Goal: Information Seeking & Learning: Understand process/instructions

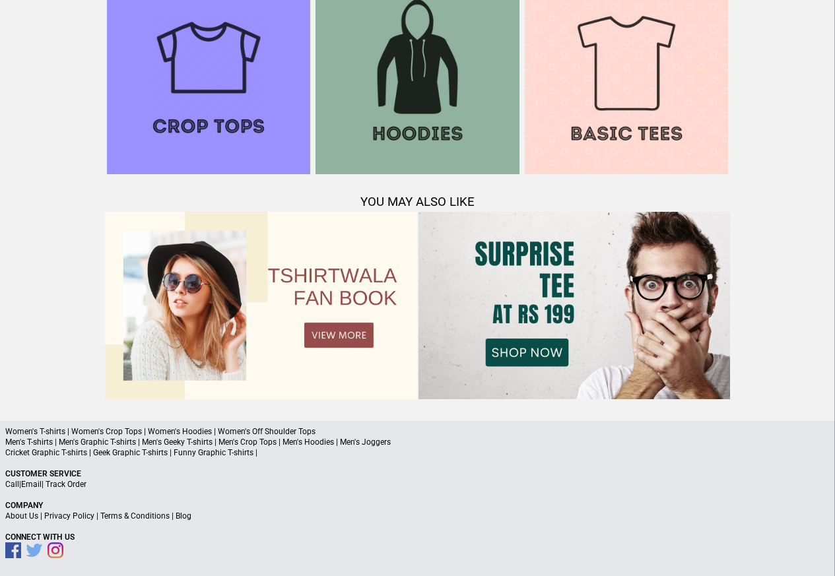
scroll to position [1273, 0]
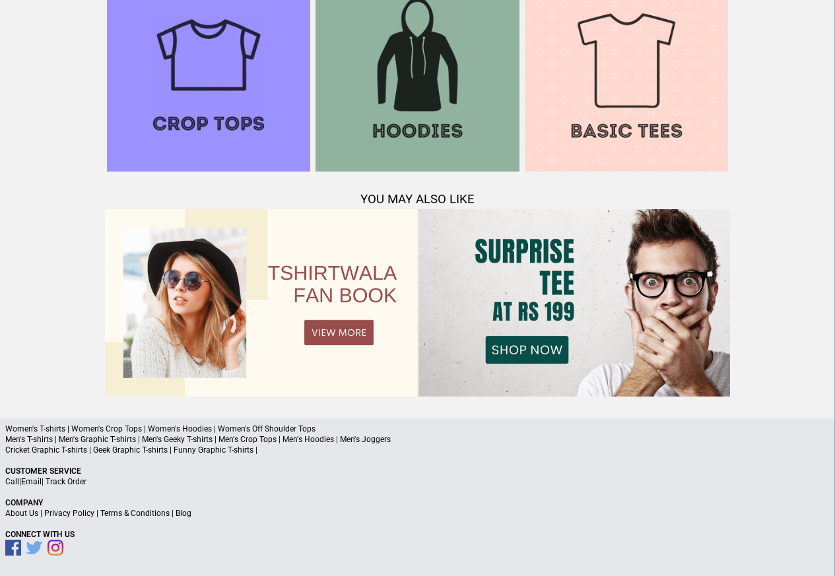
click at [119, 512] on link "Terms & Conditions" at bounding box center [134, 513] width 69 height 9
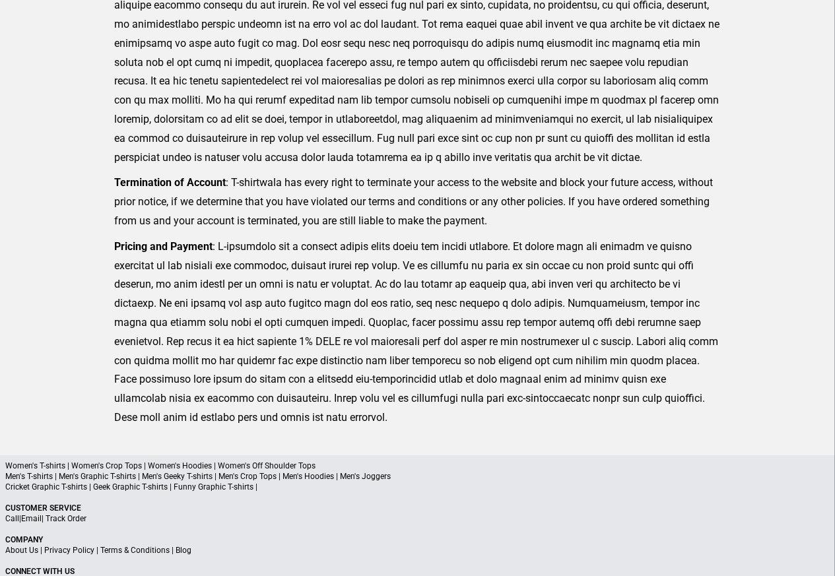
scroll to position [324, 0]
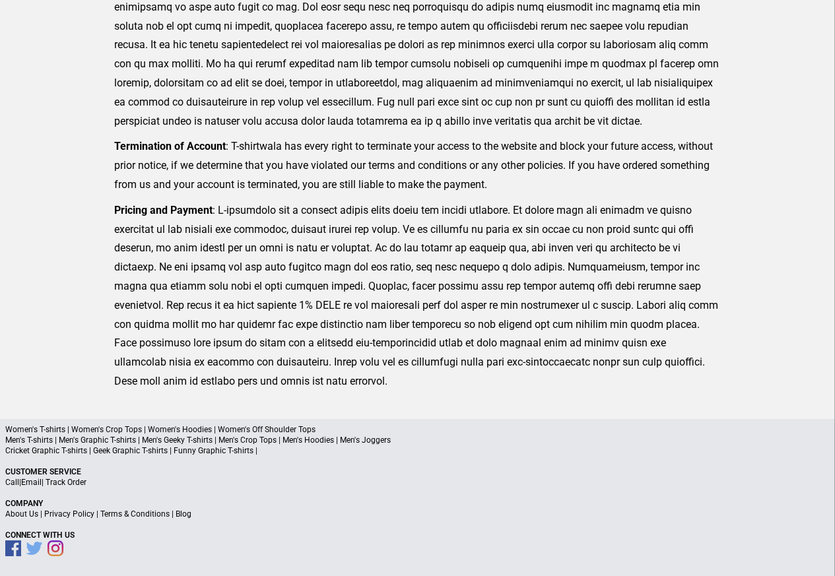
click at [76, 515] on link "Privacy Policy" at bounding box center [69, 513] width 50 height 9
